Goal: Information Seeking & Learning: Learn about a topic

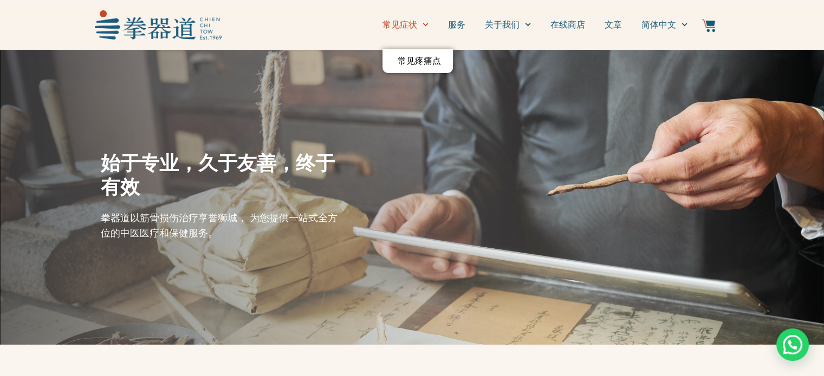
click at [423, 22] on icon "Menu" at bounding box center [425, 25] width 6 height 6
click at [422, 25] on icon "Menu" at bounding box center [425, 25] width 6 height 6
click at [390, 118] on div at bounding box center [539, 197] width 380 height 285
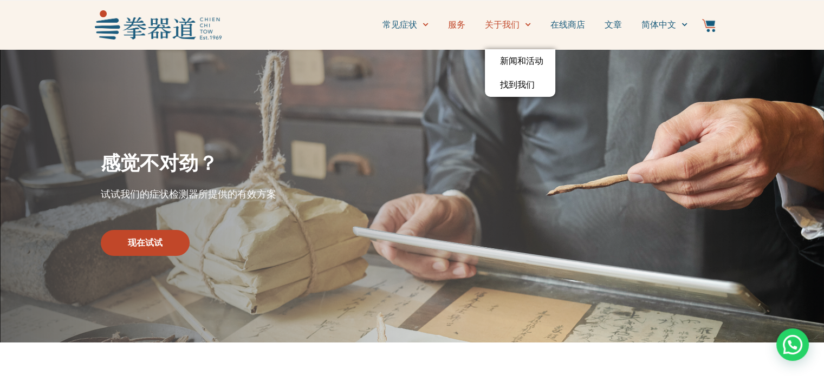
click at [465, 28] on link "服务" at bounding box center [456, 24] width 17 height 27
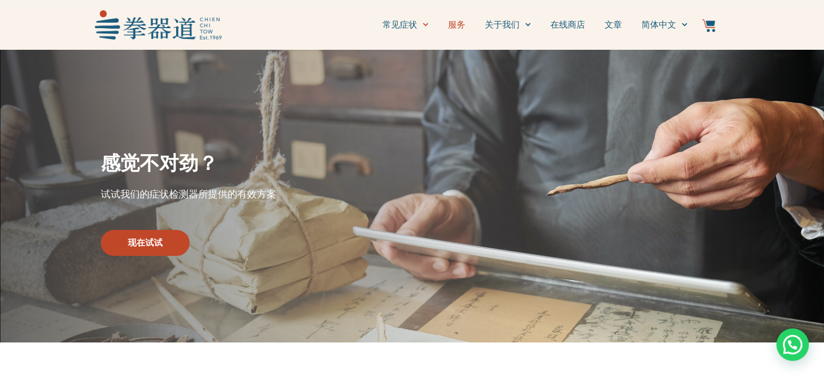
click at [459, 23] on link "服务" at bounding box center [456, 24] width 17 height 27
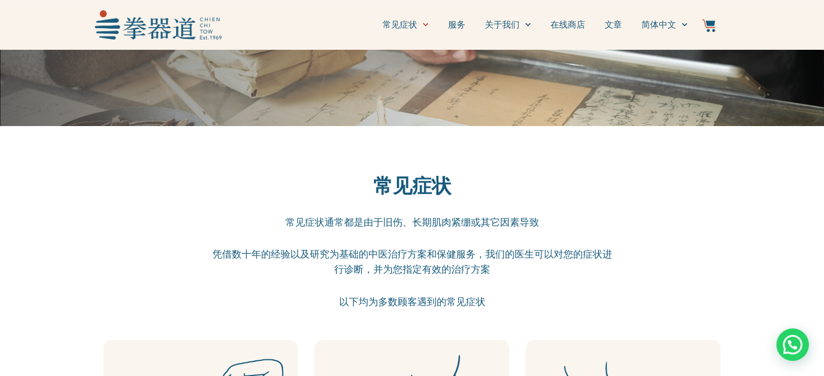
scroll to position [433, 0]
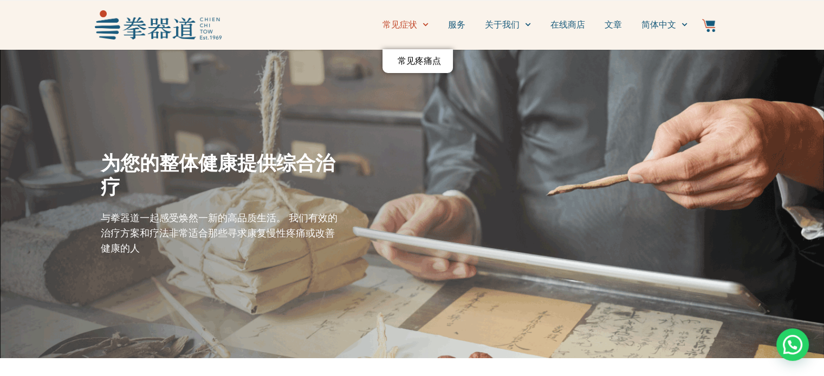
click at [425, 22] on icon "Menu" at bounding box center [425, 25] width 6 height 6
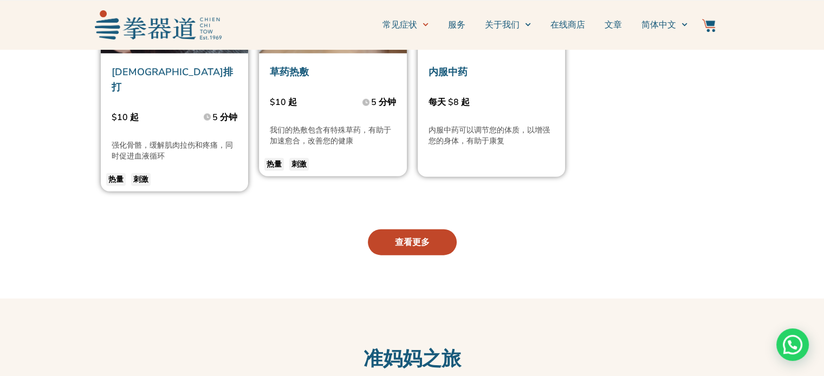
scroll to position [2545, 0]
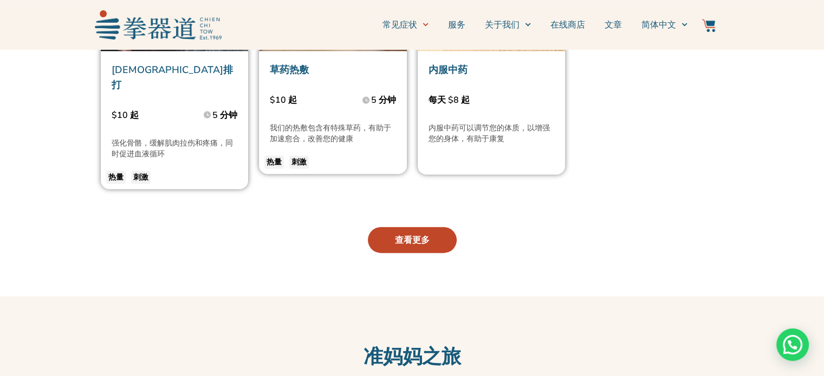
click at [414, 234] on span "查看更多" at bounding box center [412, 240] width 35 height 13
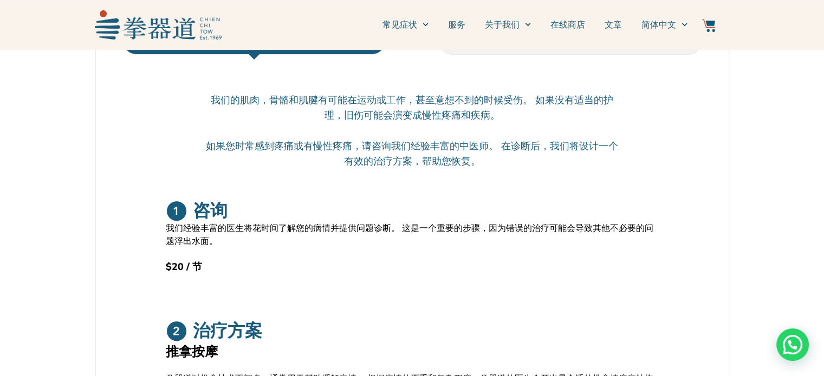
scroll to position [217, 0]
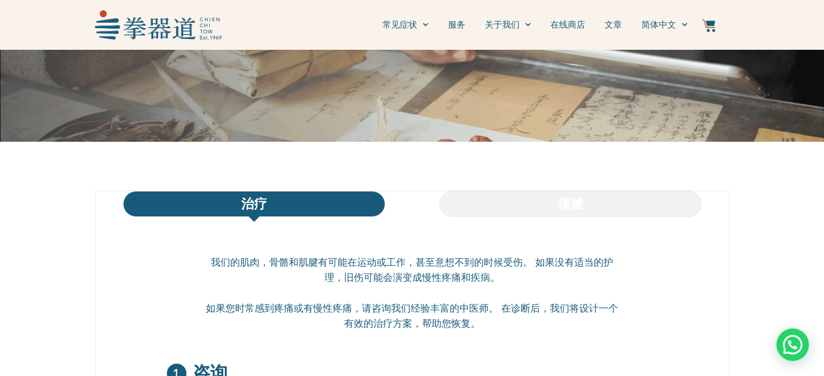
click at [572, 200] on li "保健" at bounding box center [570, 204] width 316 height 26
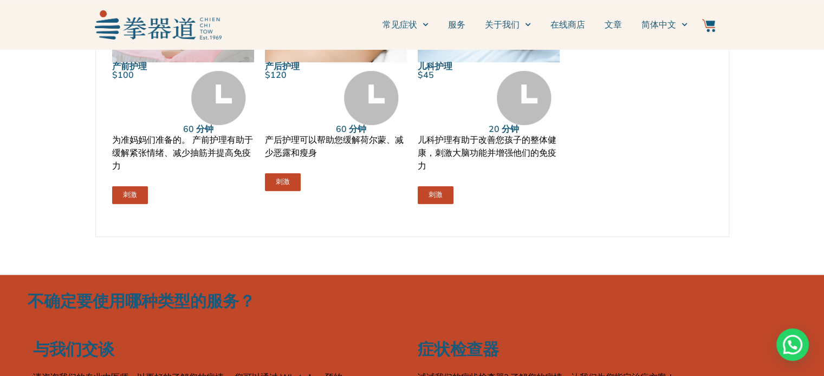
scroll to position [812, 0]
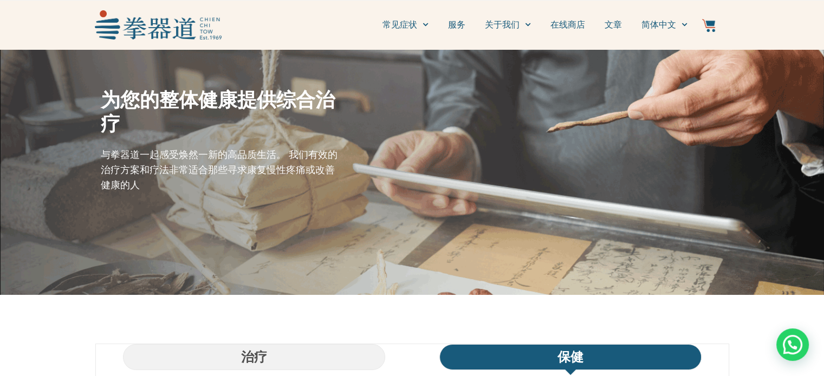
scroll to position [0, 0]
